Goal: Information Seeking & Learning: Learn about a topic

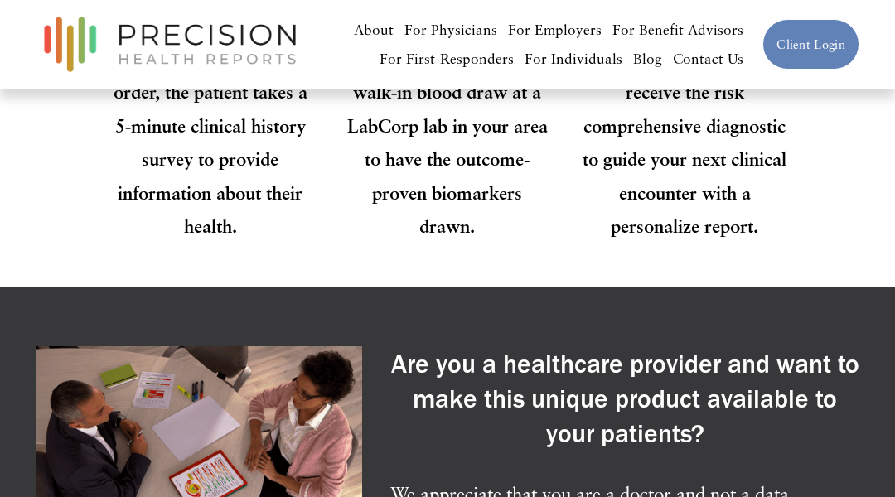
scroll to position [3402, 0]
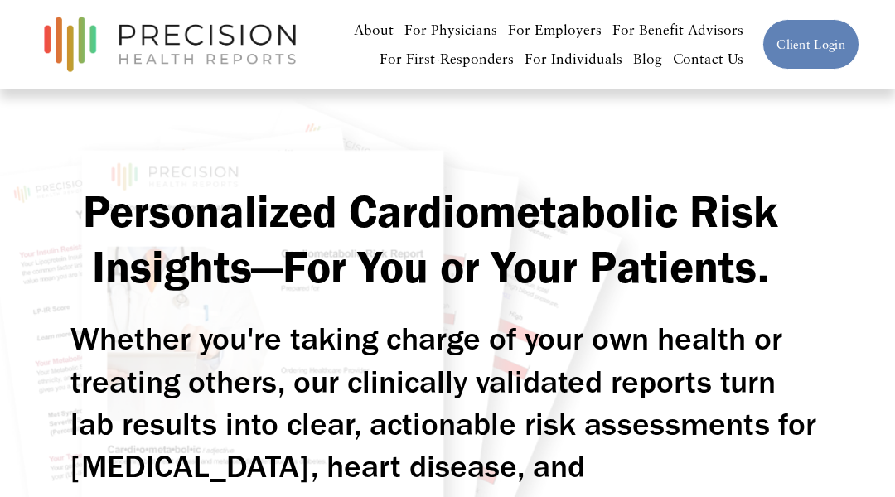
scroll to position [3402, 0]
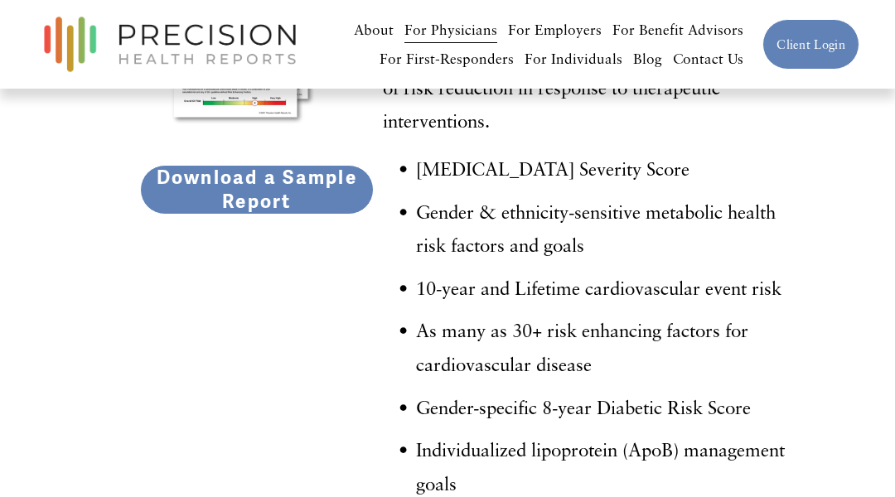
scroll to position [3683, 0]
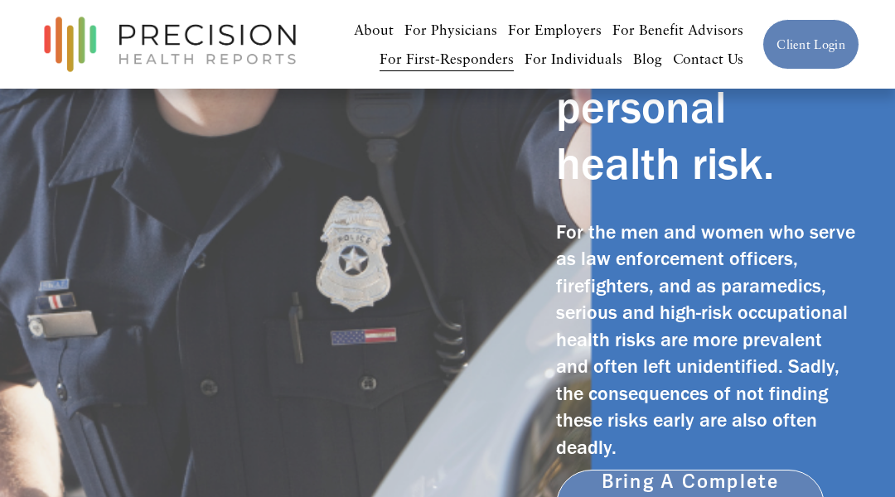
scroll to position [3124, 0]
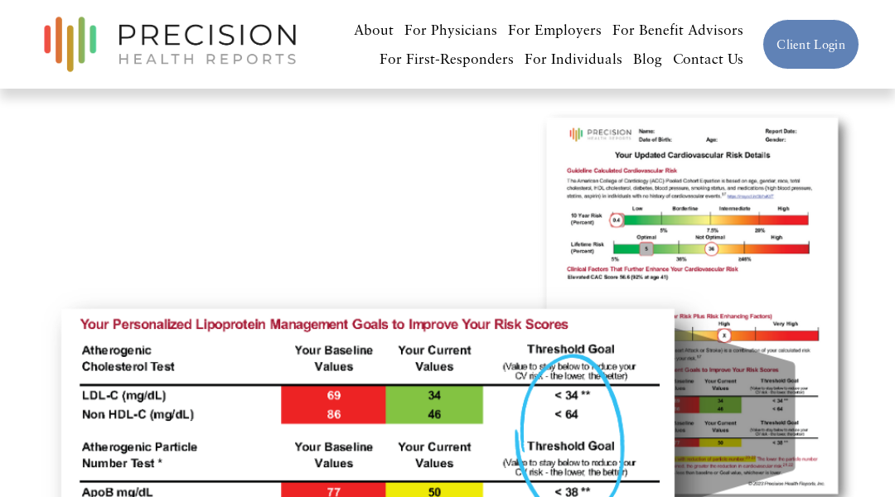
scroll to position [1244, 0]
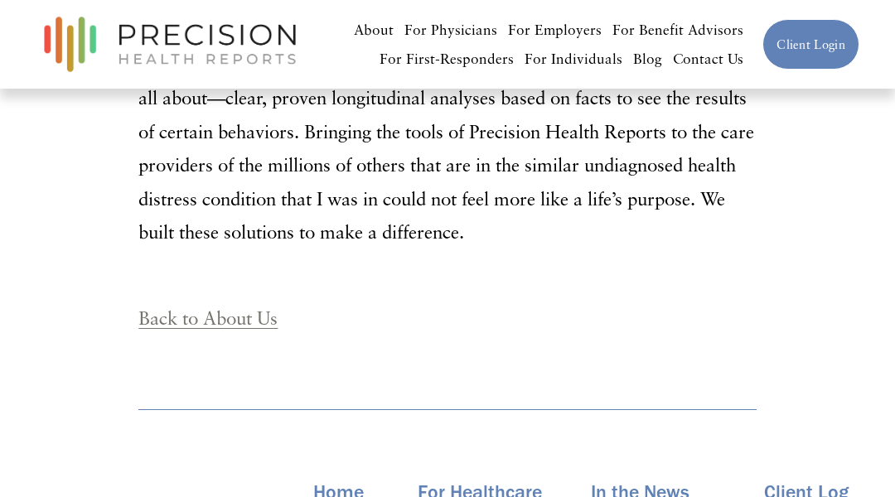
scroll to position [1355, 0]
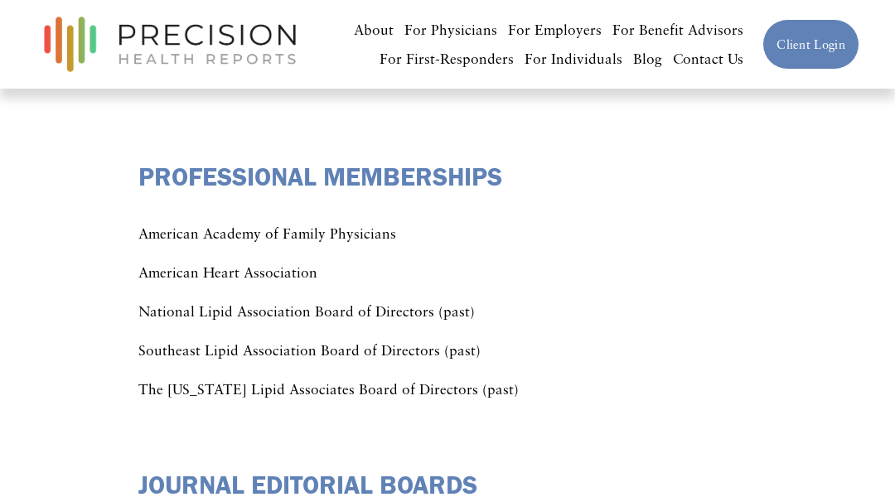
scroll to position [4399, 0]
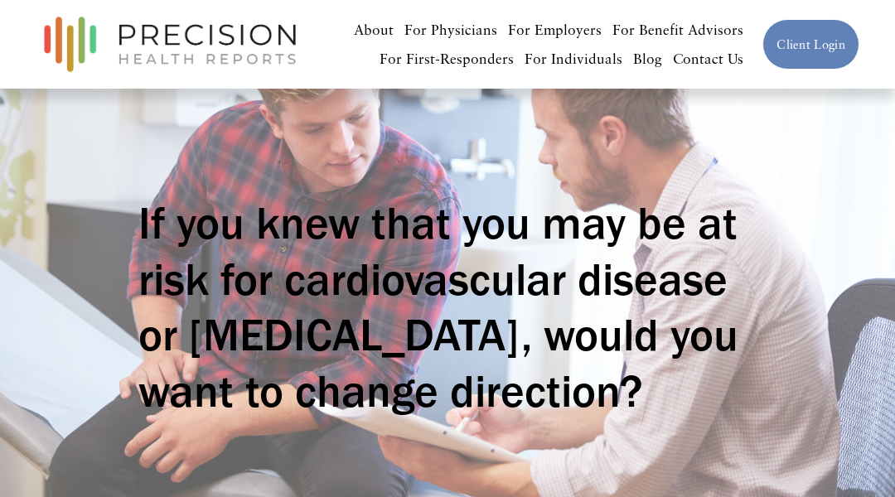
scroll to position [1086, 0]
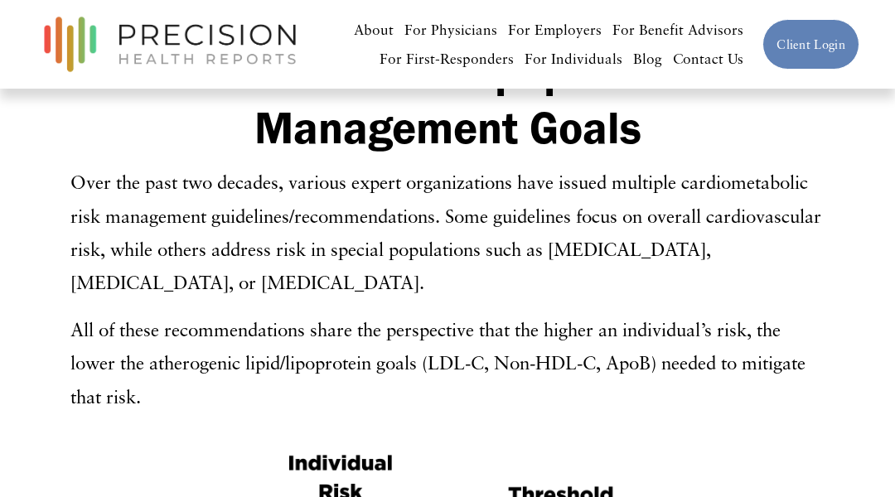
scroll to position [1219, 0]
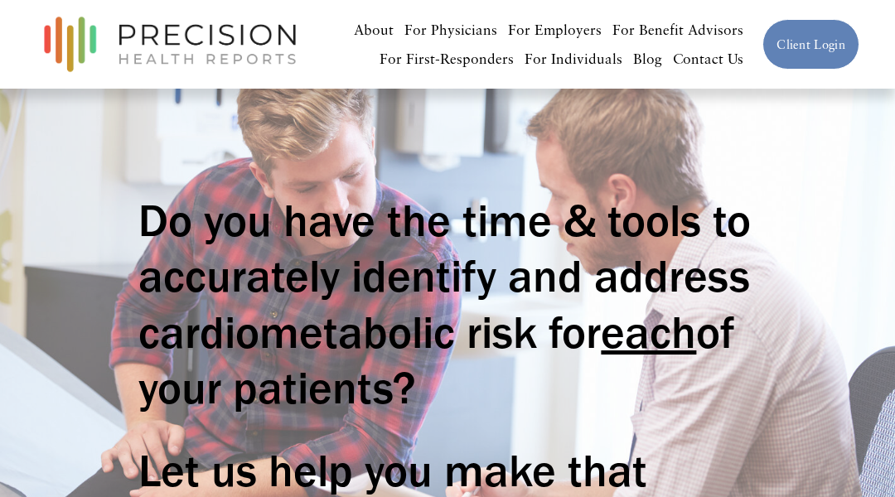
scroll to position [2715, 0]
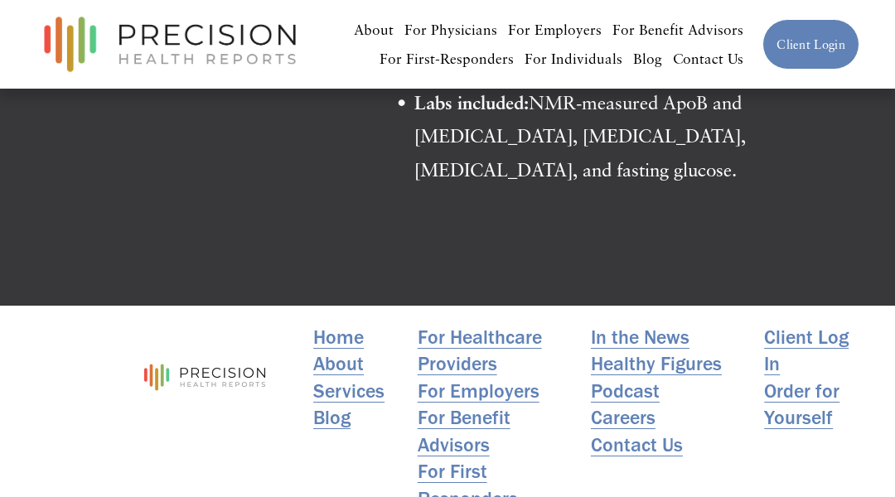
scroll to position [4944, 0]
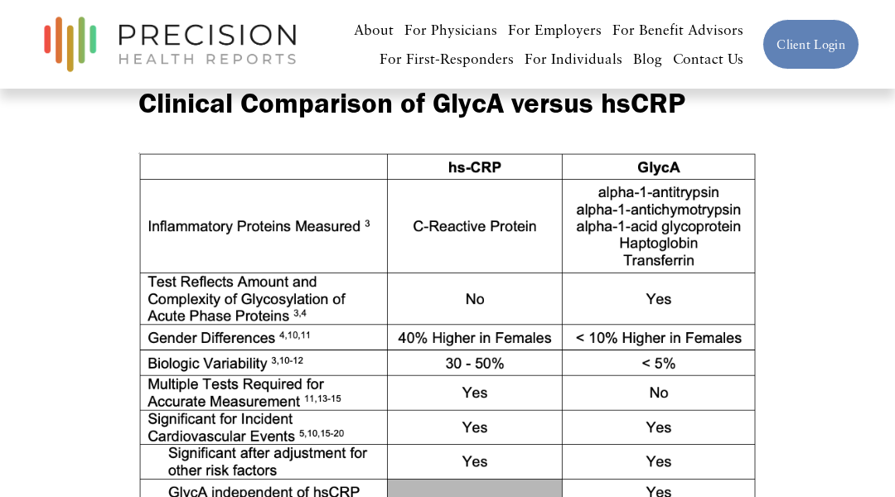
scroll to position [6614, 0]
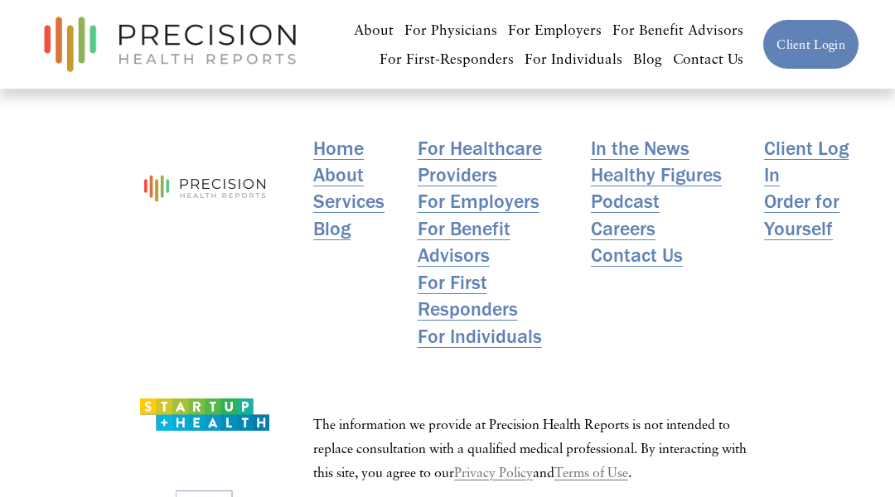
scroll to position [314, 0]
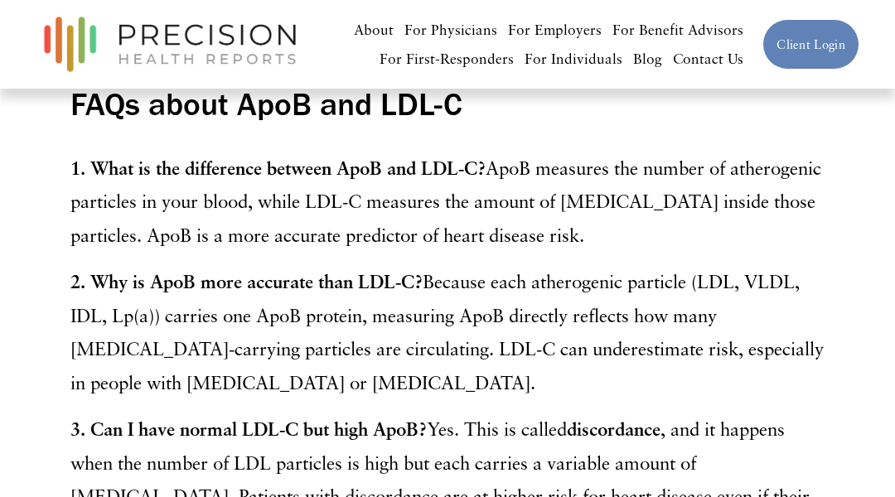
scroll to position [5923, 0]
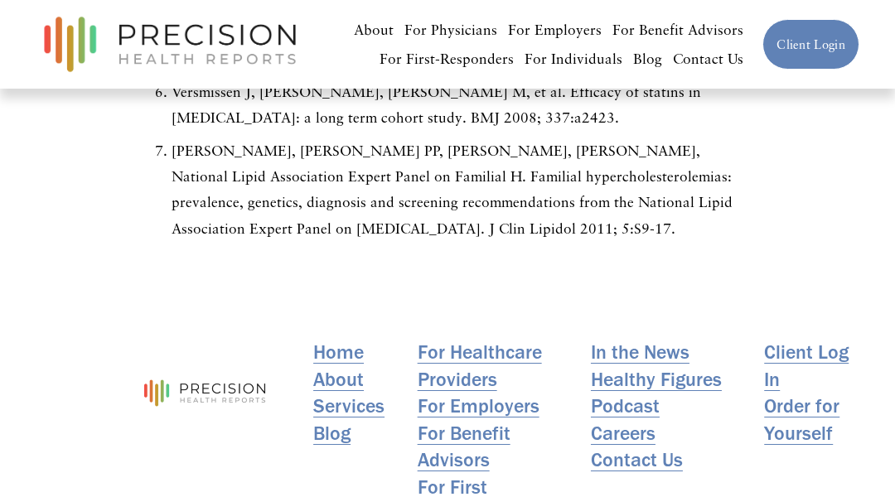
scroll to position [3897, 0]
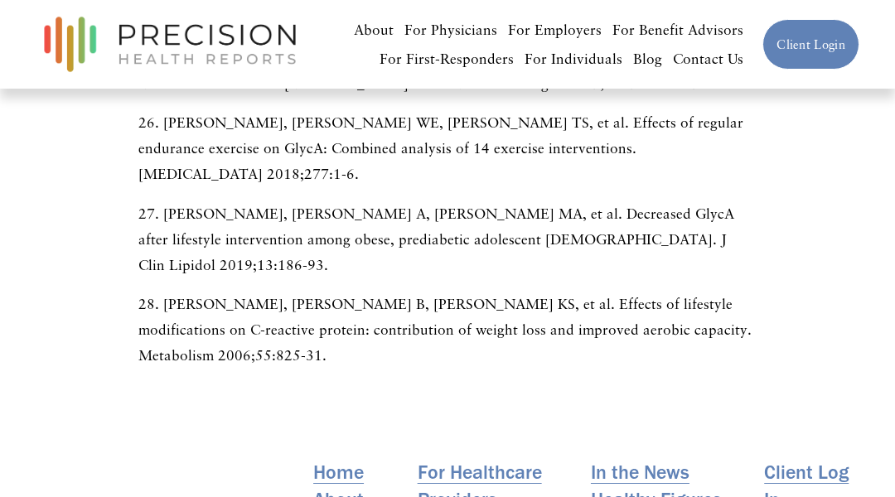
scroll to position [6677, 0]
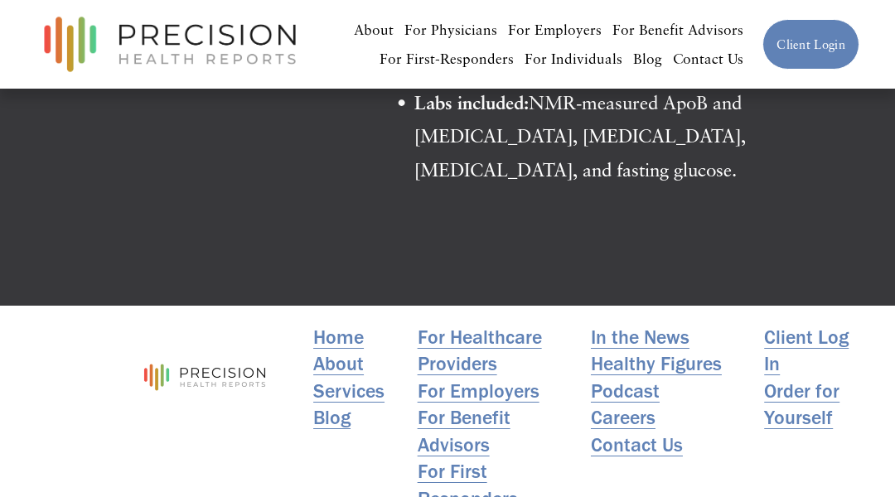
scroll to position [4944, 0]
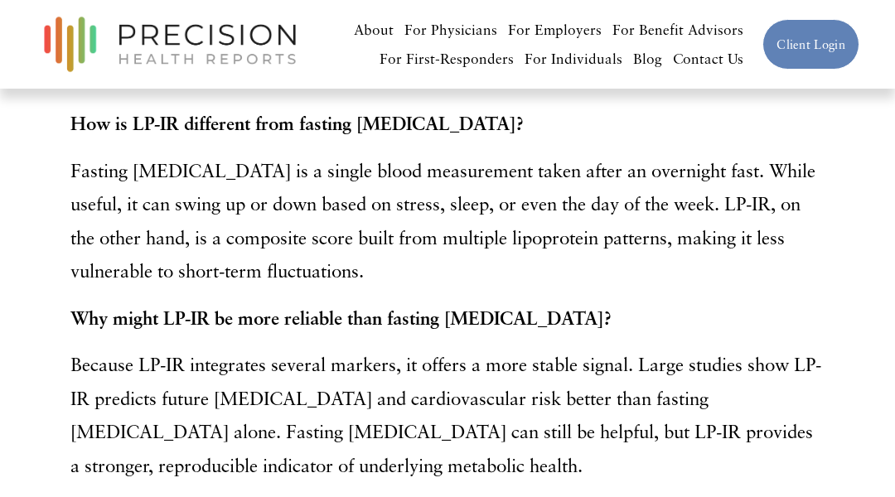
scroll to position [4293, 0]
